Goal: Navigation & Orientation: Find specific page/section

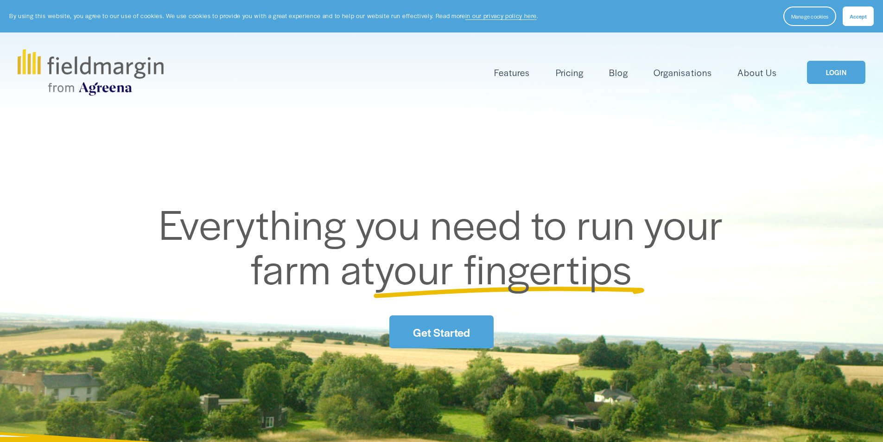
click at [835, 85] on div "Features Mapping Plan Work" at bounding box center [442, 72] width 848 height 46
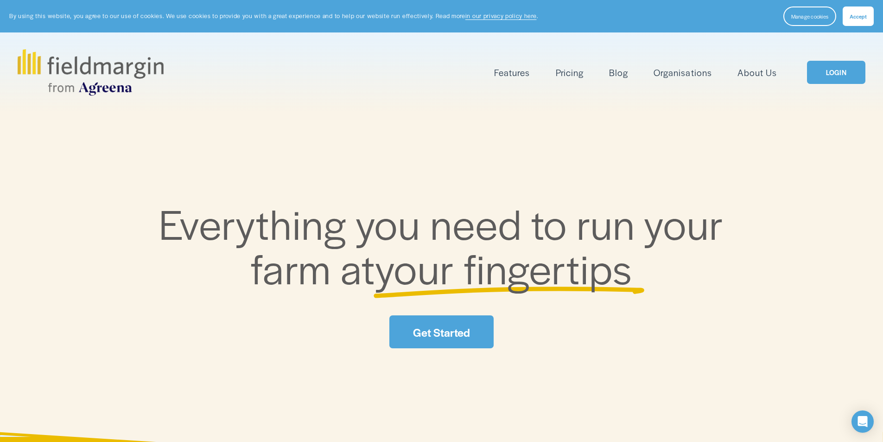
click at [831, 72] on link "LOGIN" at bounding box center [836, 73] width 58 height 24
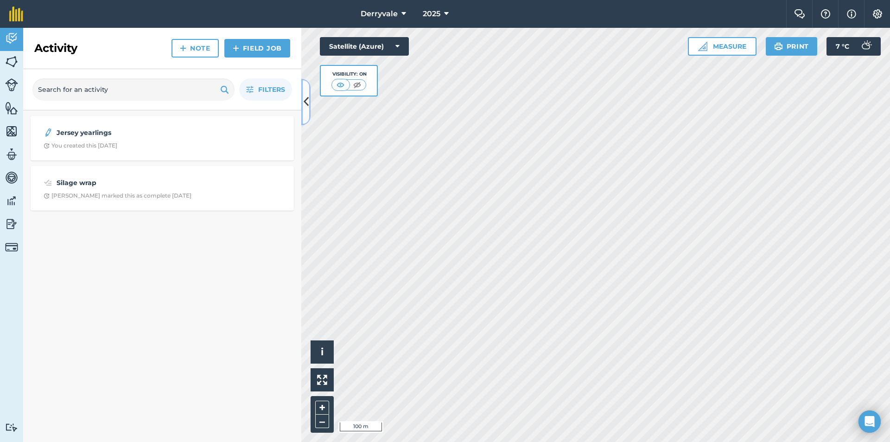
click at [304, 107] on icon at bounding box center [306, 102] width 5 height 16
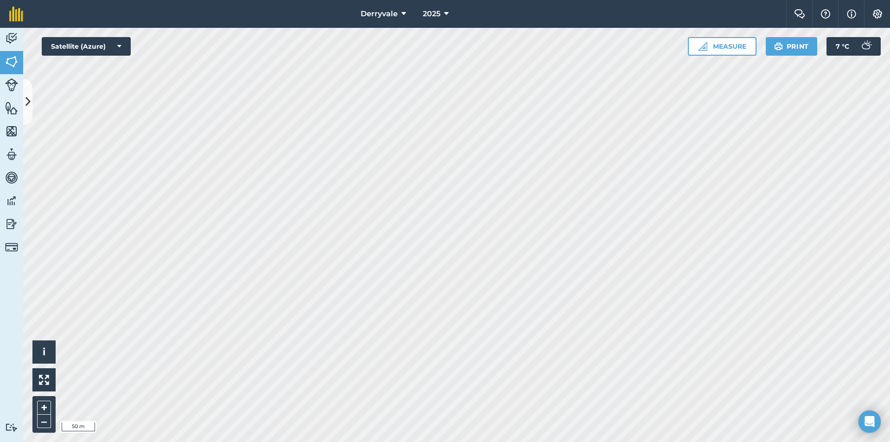
click at [626, 0] on html "Derryvale 2025 Farm Chat Help Info Settings Derryvale - 2025 Reproduced with th…" at bounding box center [445, 221] width 890 height 442
click at [377, 0] on html "Derryvale 2025 Farm Chat Help Info Settings Derryvale - 2025 Reproduced with th…" at bounding box center [445, 221] width 890 height 442
